Goal: Task Accomplishment & Management: Use online tool/utility

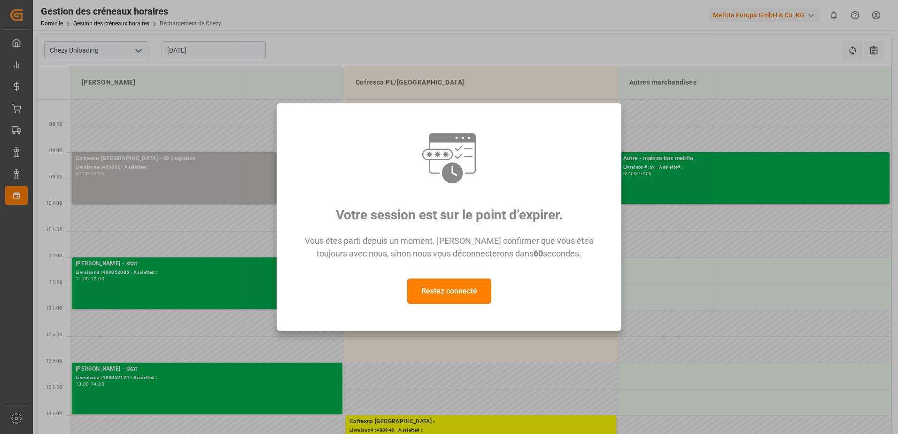
scroll to position [94, 0]
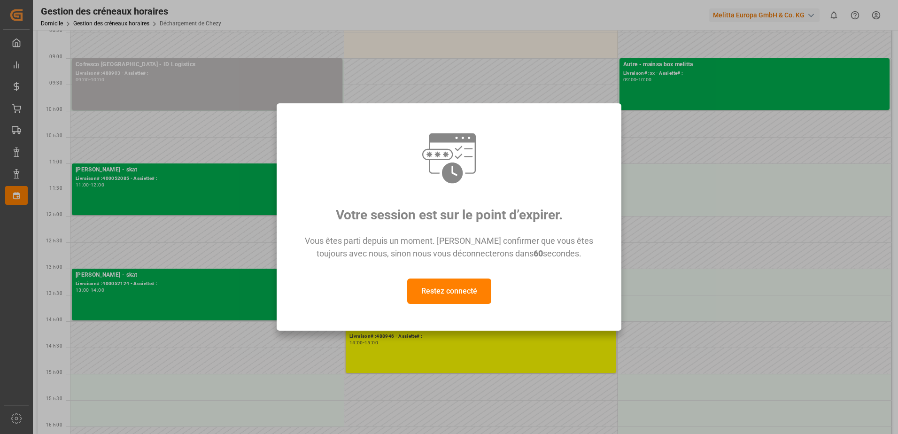
click at [450, 341] on div "Votre session est sur le point d’expirer. Vous êtes parti depuis un moment. [PE…" at bounding box center [449, 217] width 898 height 434
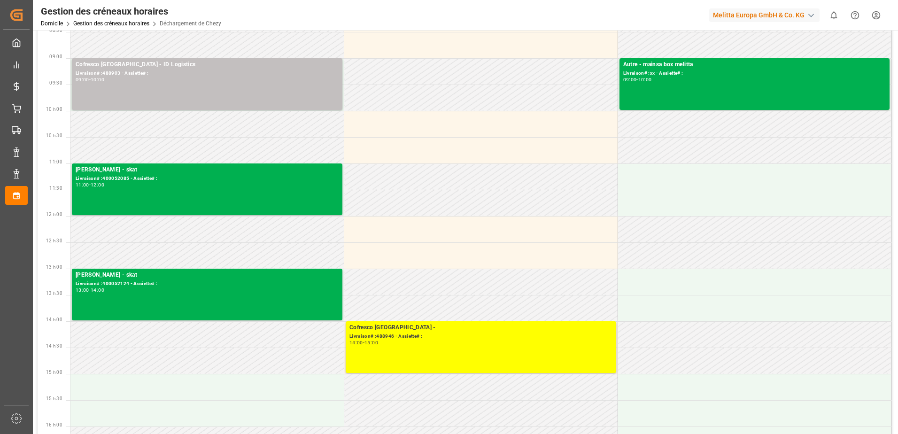
click at [450, 341] on div "14:00 - 15:00" at bounding box center [481, 343] width 263 height 5
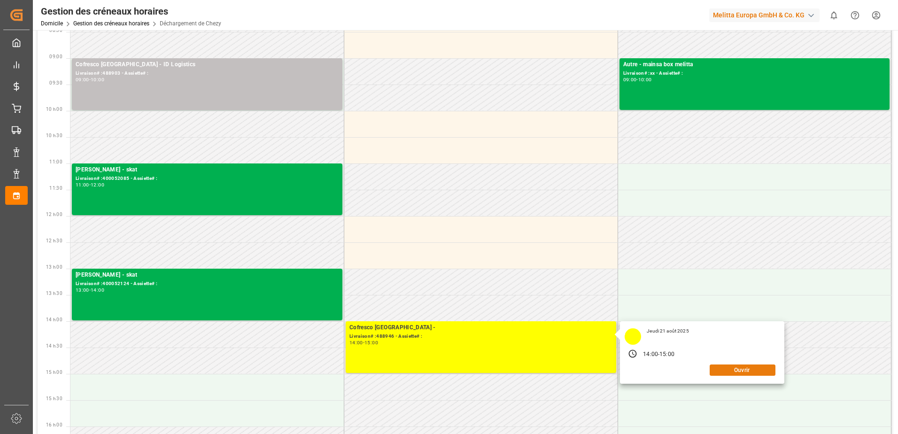
click at [752, 368] on button "Ouvrir" at bounding box center [743, 370] width 66 height 11
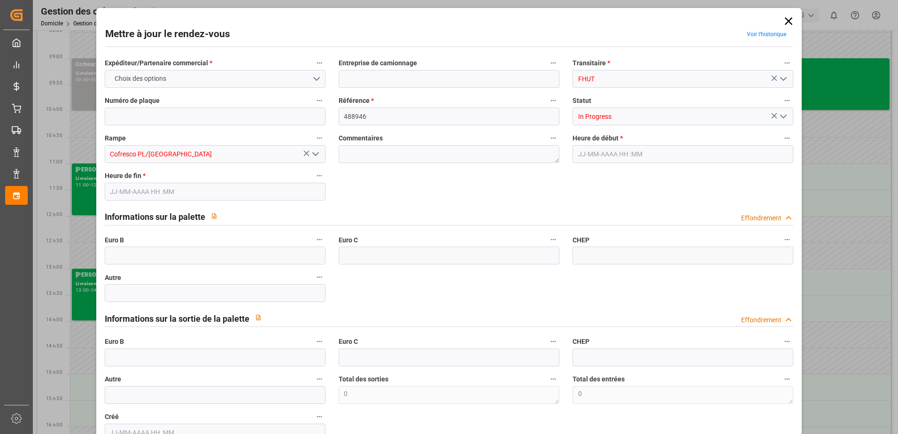
type input "[DATE] 14:00"
type input "[DATE] 15:00"
type input "[DATE] 07:35"
click at [781, 113] on icon "Ouvrir le menu" at bounding box center [783, 116] width 11 height 11
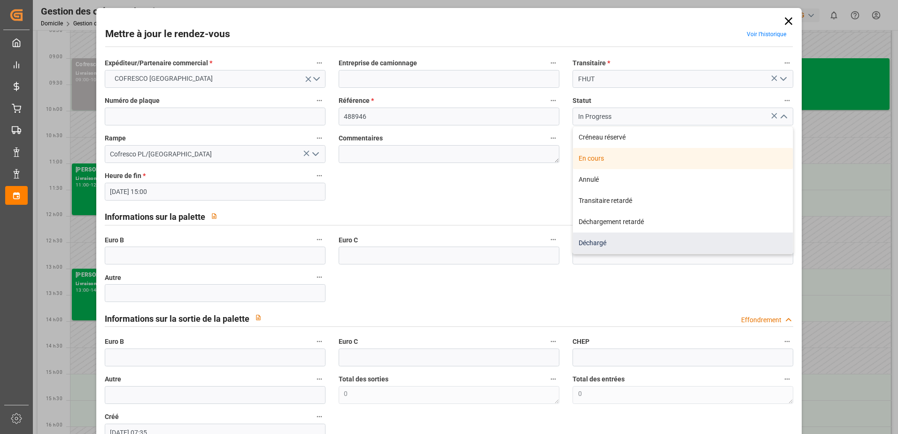
click at [596, 243] on div "Déchargé" at bounding box center [683, 243] width 220 height 21
type input "Unloaded"
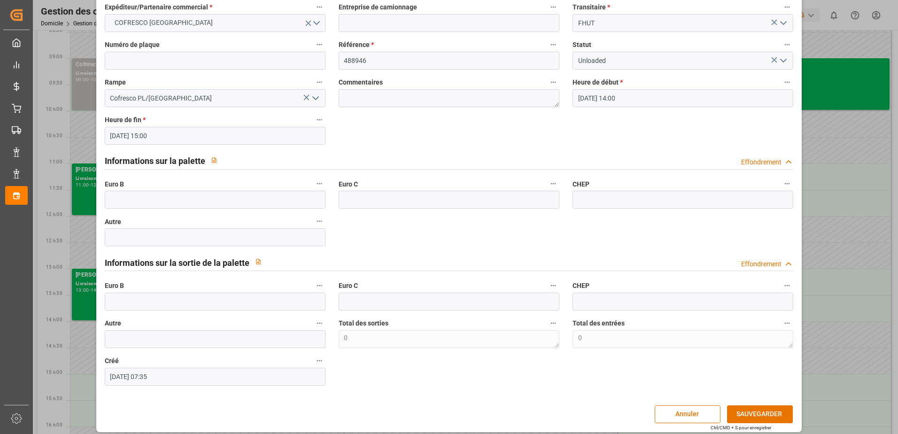
scroll to position [62, 0]
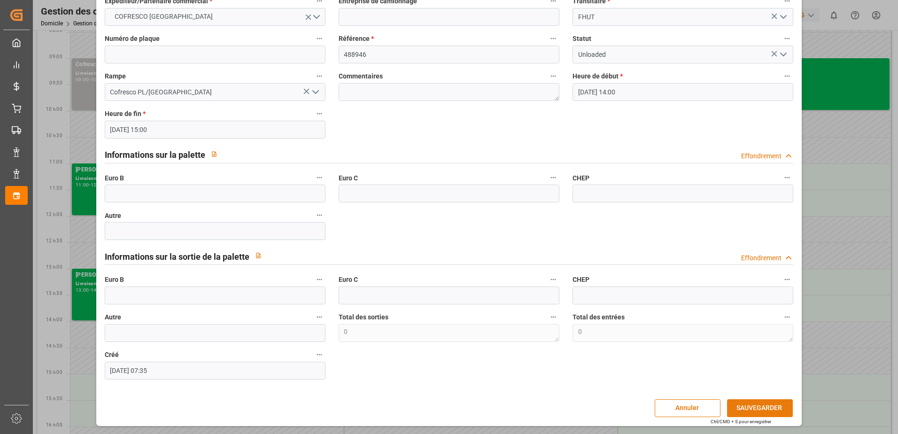
click at [729, 410] on button "SAUVEGARDER" at bounding box center [760, 408] width 66 height 18
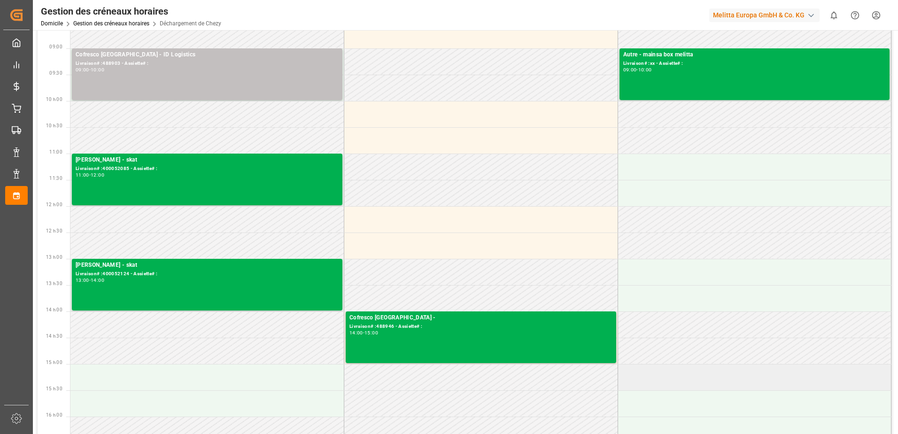
scroll to position [0, 0]
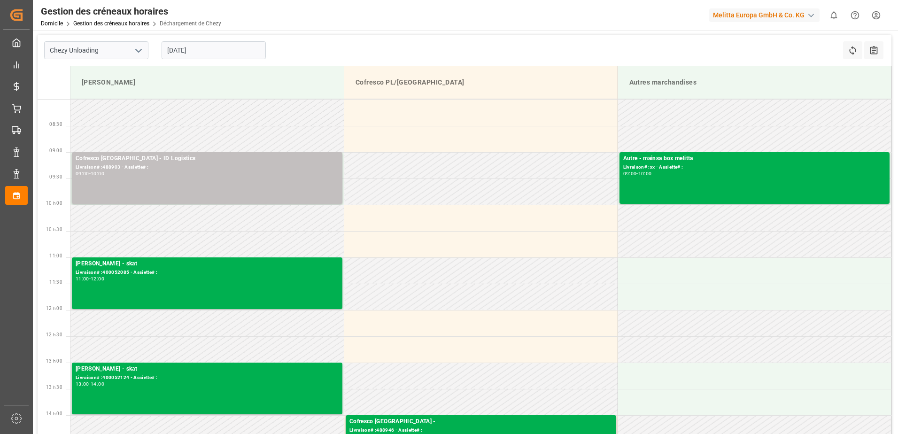
click at [202, 53] on input "[DATE]" at bounding box center [214, 50] width 104 height 18
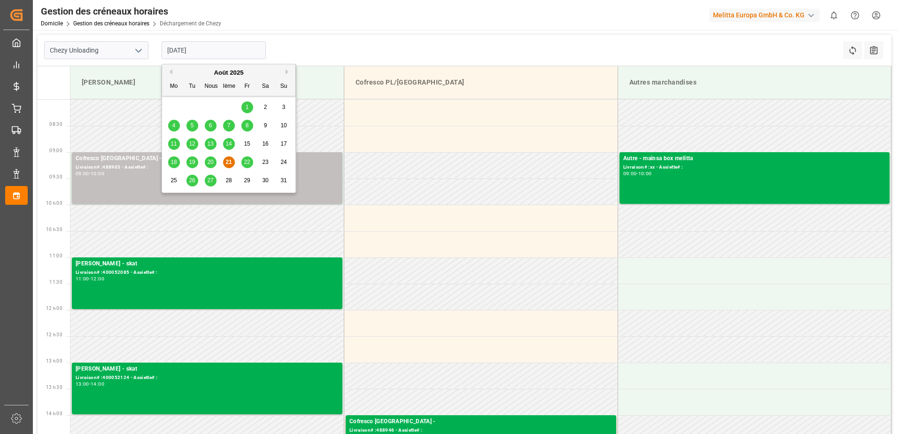
click at [213, 161] on span "20" at bounding box center [210, 162] width 6 height 7
type input "[DATE]"
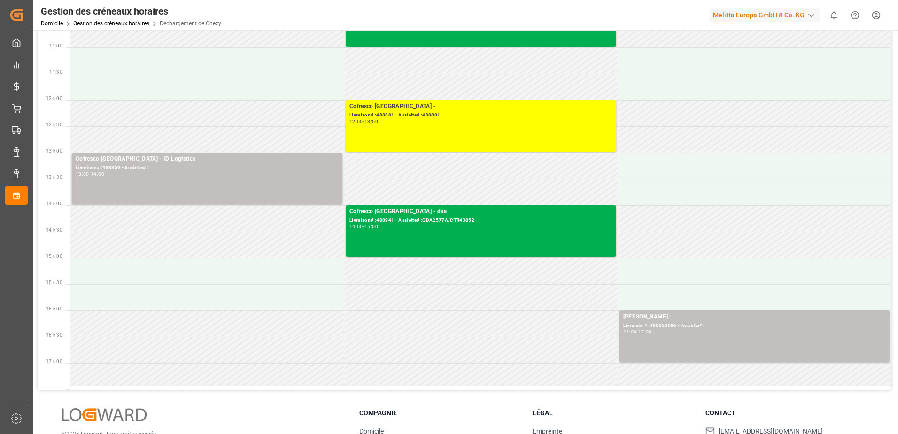
scroll to position [235, 0]
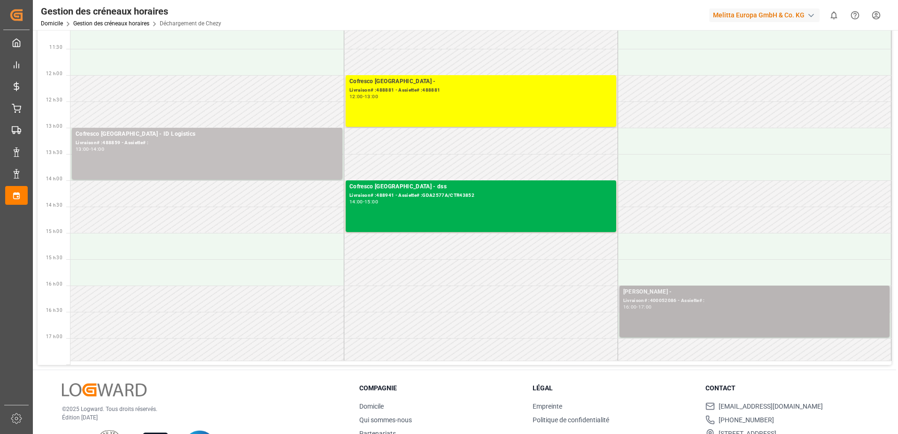
click at [737, 320] on div "[PERSON_NAME] - Livraison# :400052086 - Assiette# : 16:00 - 17:00" at bounding box center [754, 311] width 263 height 48
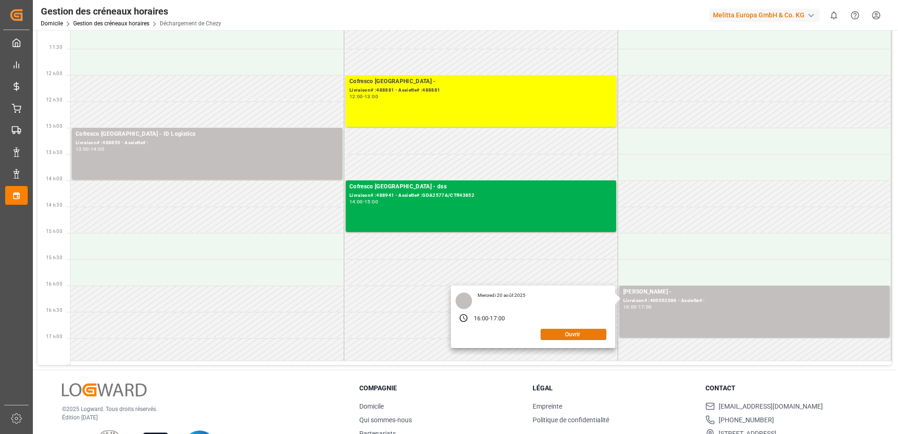
click at [553, 334] on button "Ouvrir" at bounding box center [574, 334] width 66 height 11
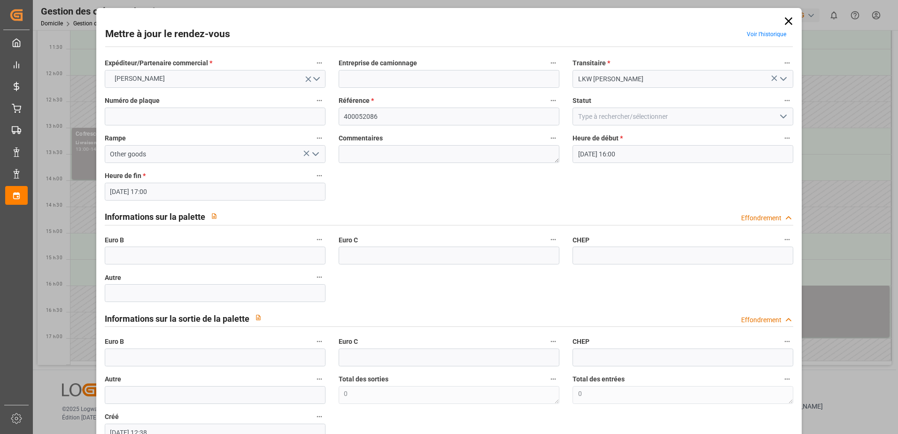
click at [780, 116] on icon "Ouvrir le menu" at bounding box center [783, 116] width 11 height 11
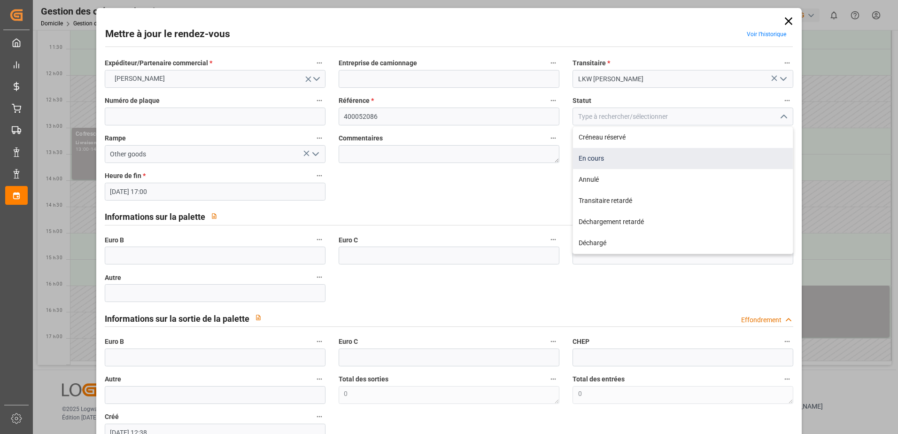
click at [589, 160] on div "En cours" at bounding box center [683, 158] width 220 height 21
type input "In Progress"
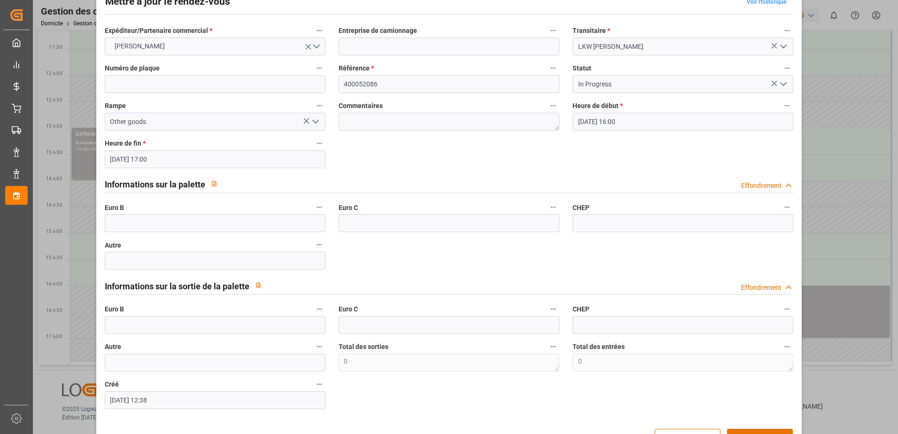
scroll to position [62, 0]
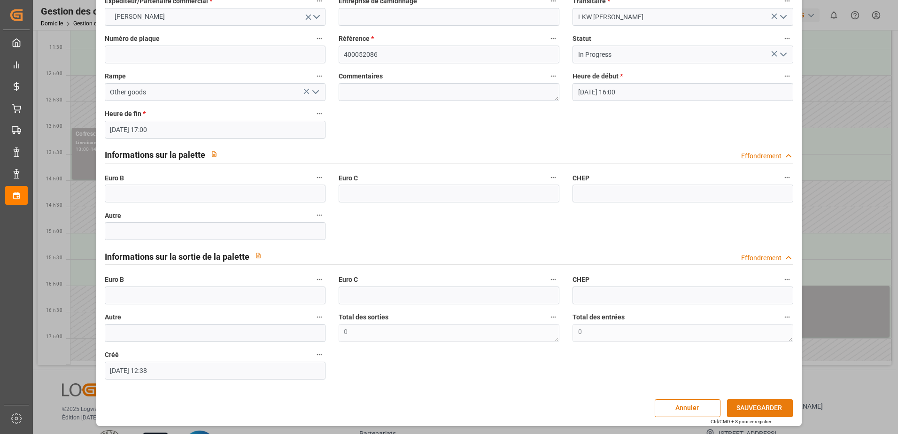
click at [761, 409] on button "SAUVEGARDER" at bounding box center [760, 408] width 66 height 18
